Goal: Information Seeking & Learning: Check status

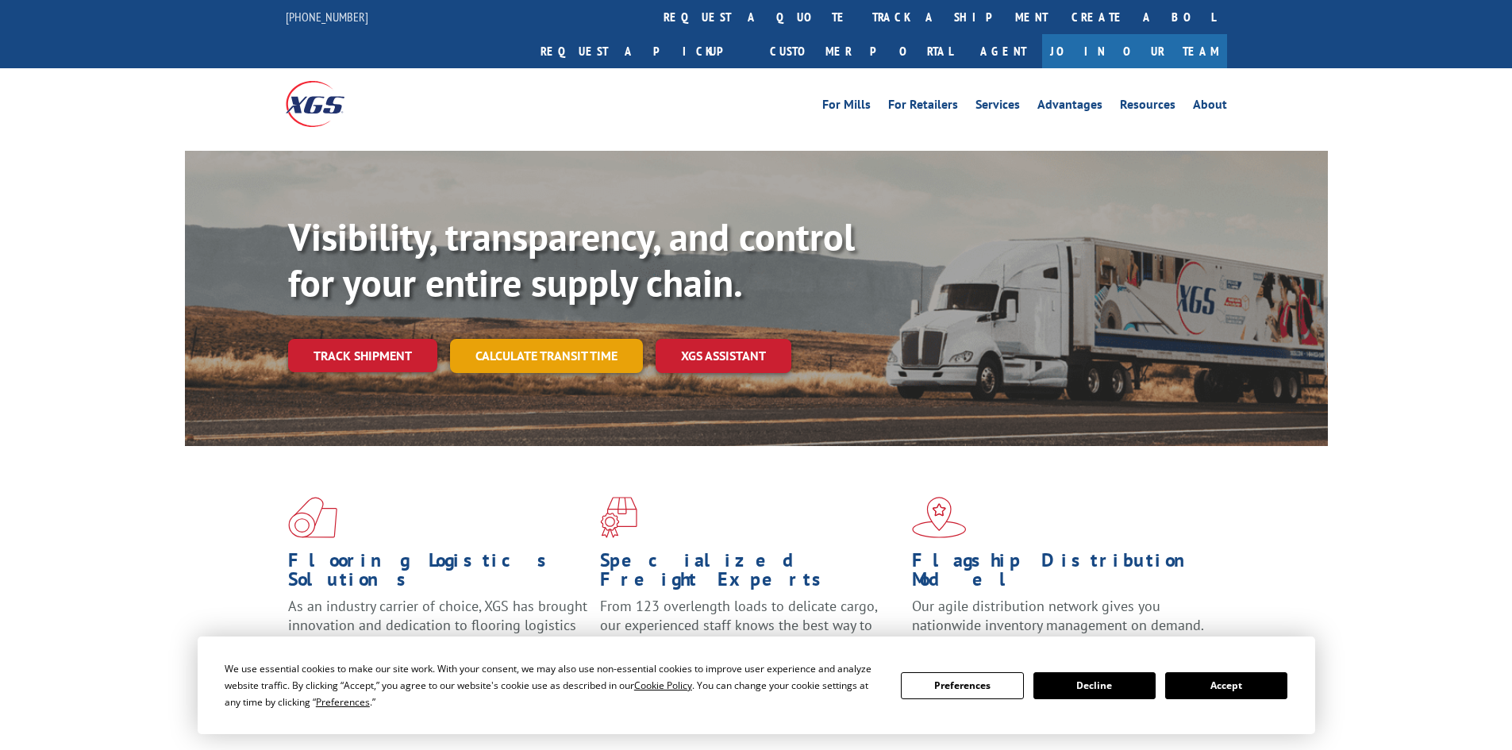
click at [526, 339] on link "Calculate transit time" at bounding box center [546, 356] width 193 height 34
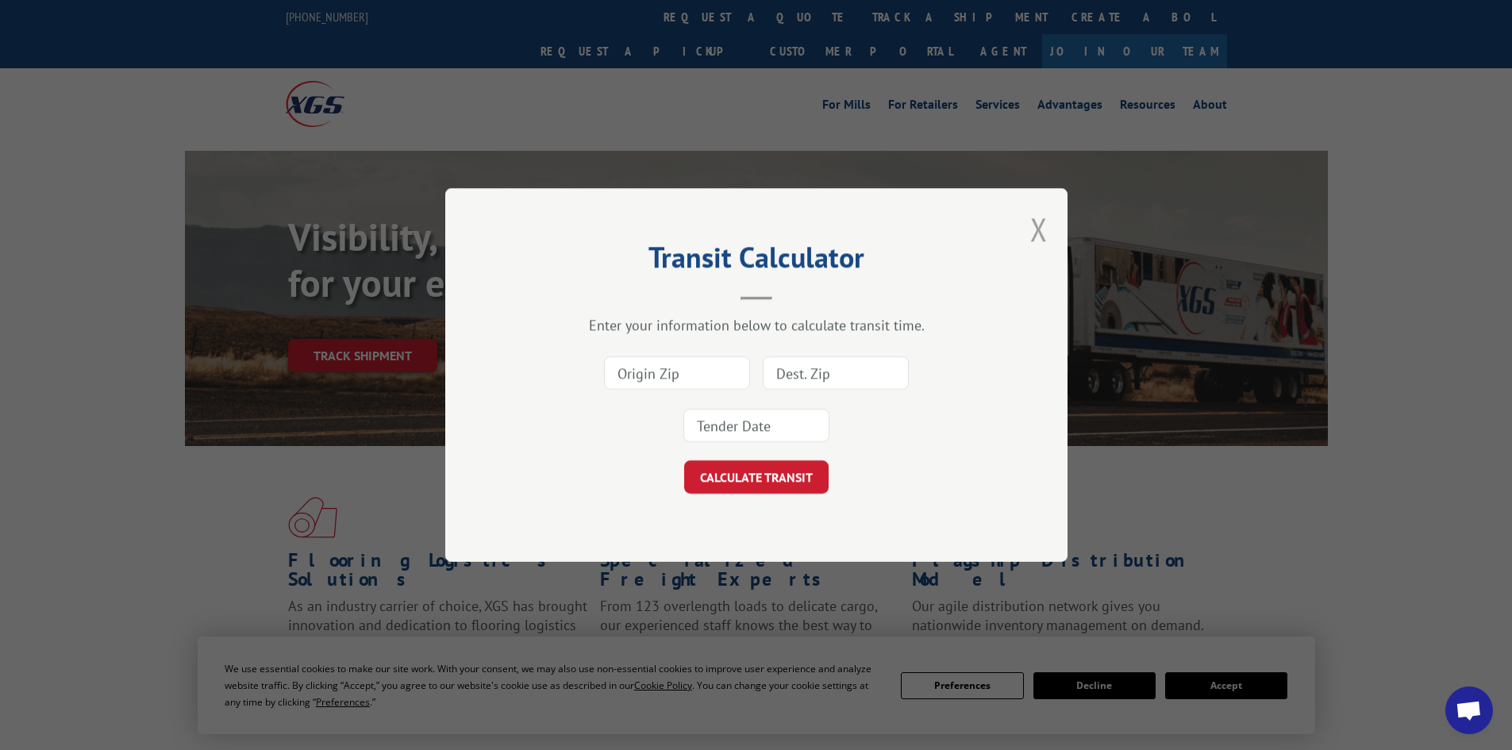
click at [1035, 220] on button "Close modal" at bounding box center [1038, 229] width 17 height 42
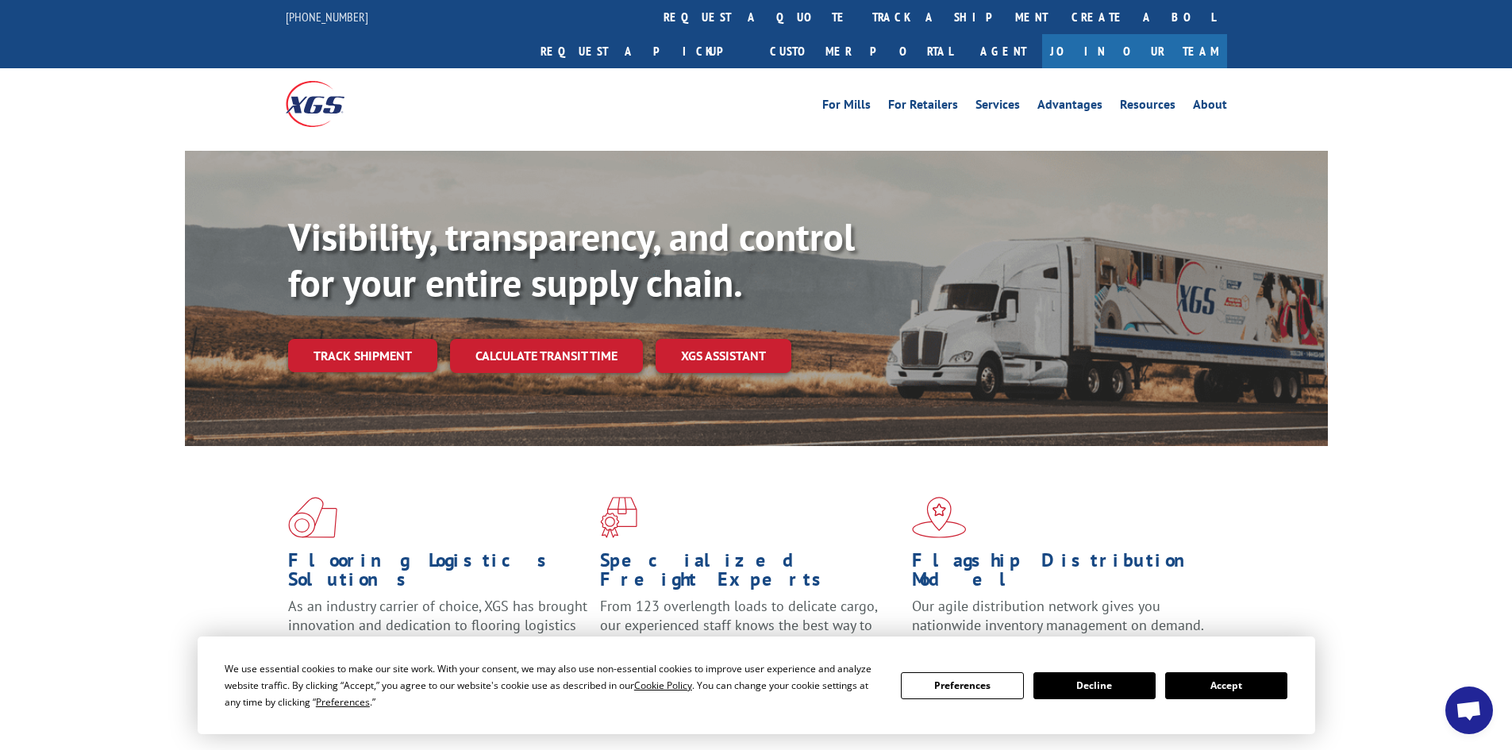
click at [371, 339] on link "Track shipment" at bounding box center [362, 355] width 149 height 33
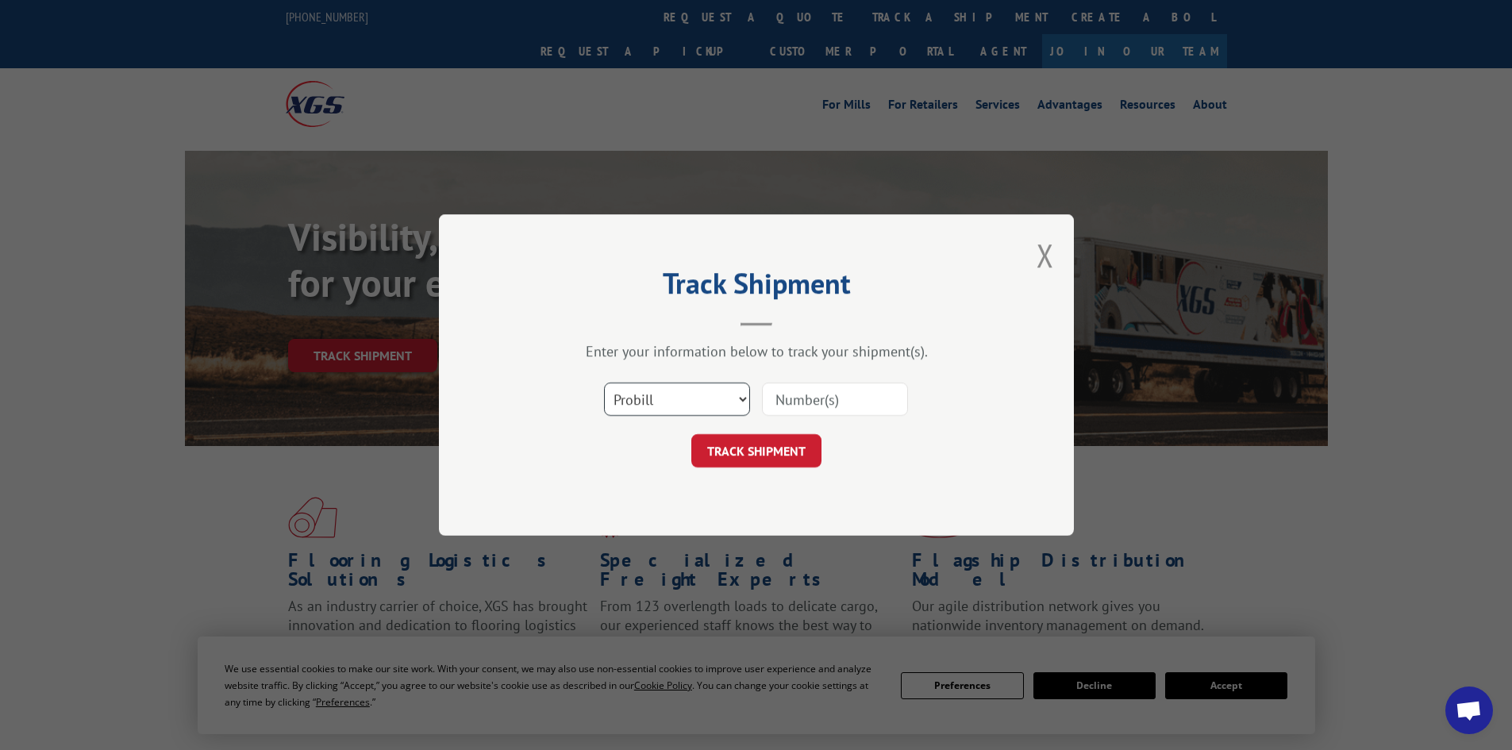
click at [721, 385] on select "Select category... Probill BOL PO" at bounding box center [677, 398] width 146 height 33
select select "bol"
click at [604, 382] on select "Select category... Probill BOL PO" at bounding box center [677, 398] width 146 height 33
click at [852, 391] on input at bounding box center [835, 398] width 146 height 33
paste input "54395037"
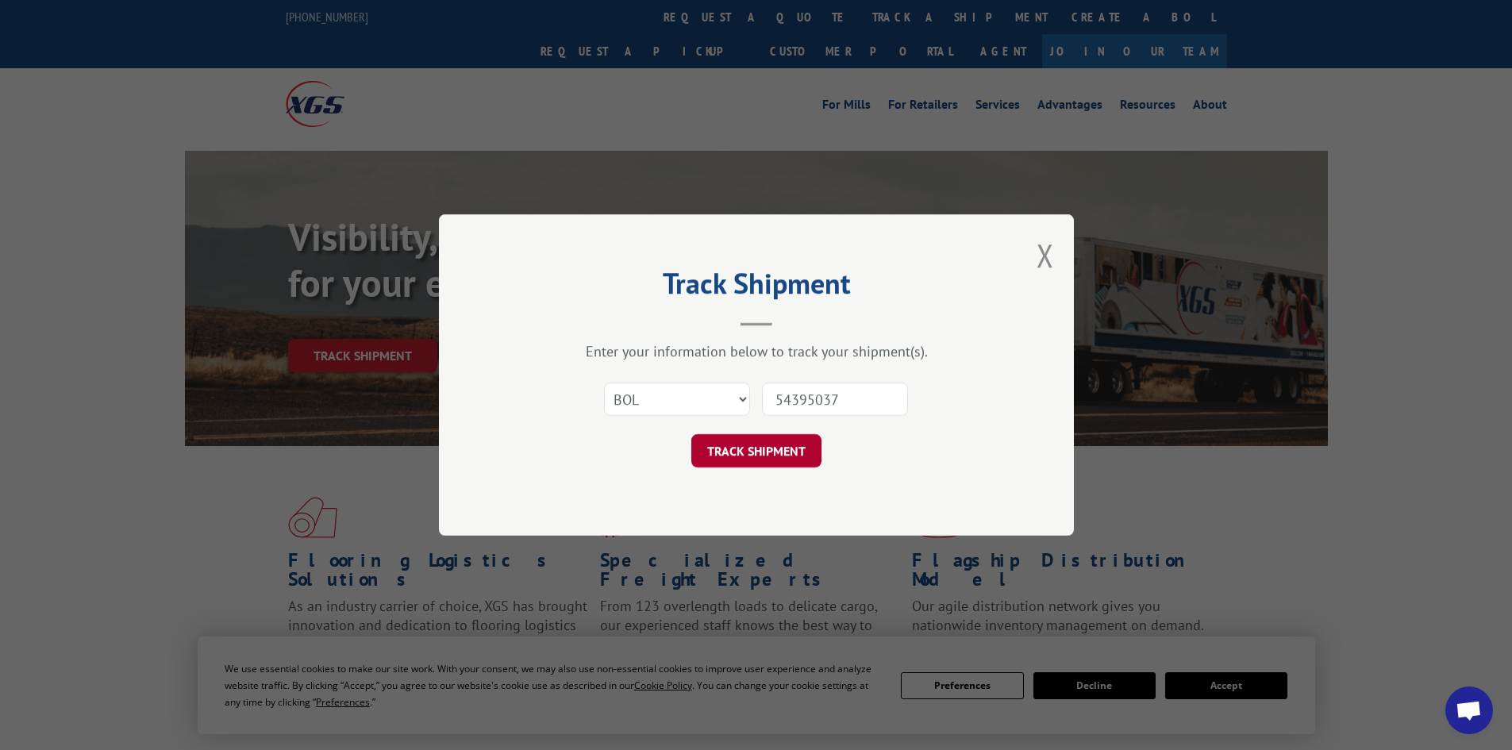
type input "54395037"
click at [792, 438] on button "TRACK SHIPMENT" at bounding box center [756, 450] width 130 height 33
